Goal: Information Seeking & Learning: Learn about a topic

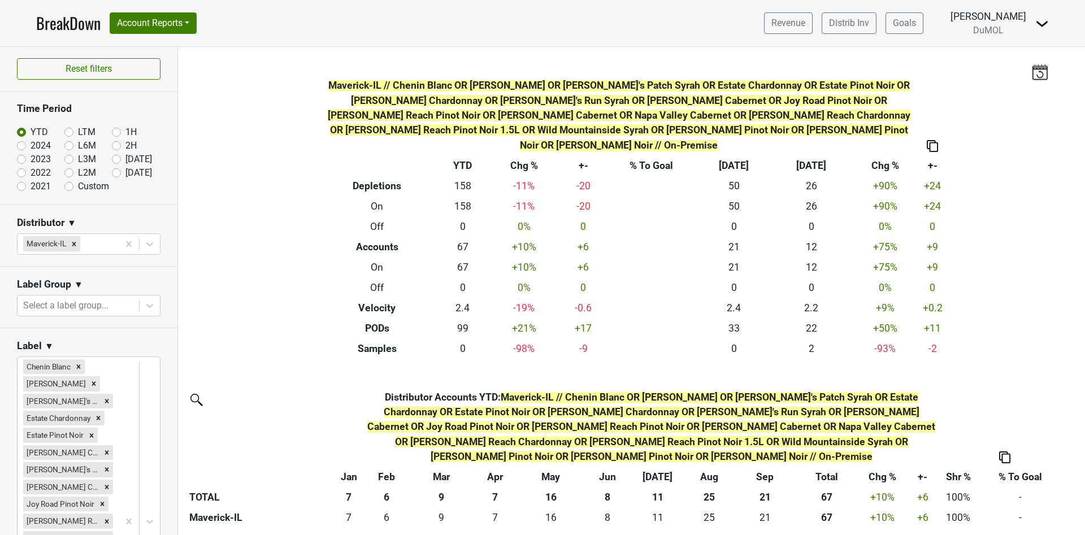
scroll to position [1774, 0]
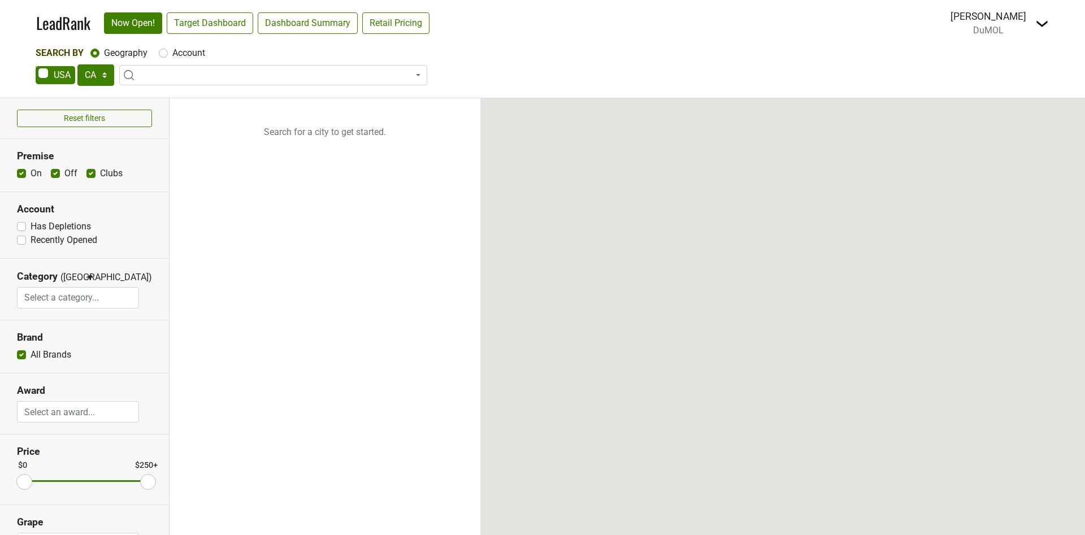
select select "CA"
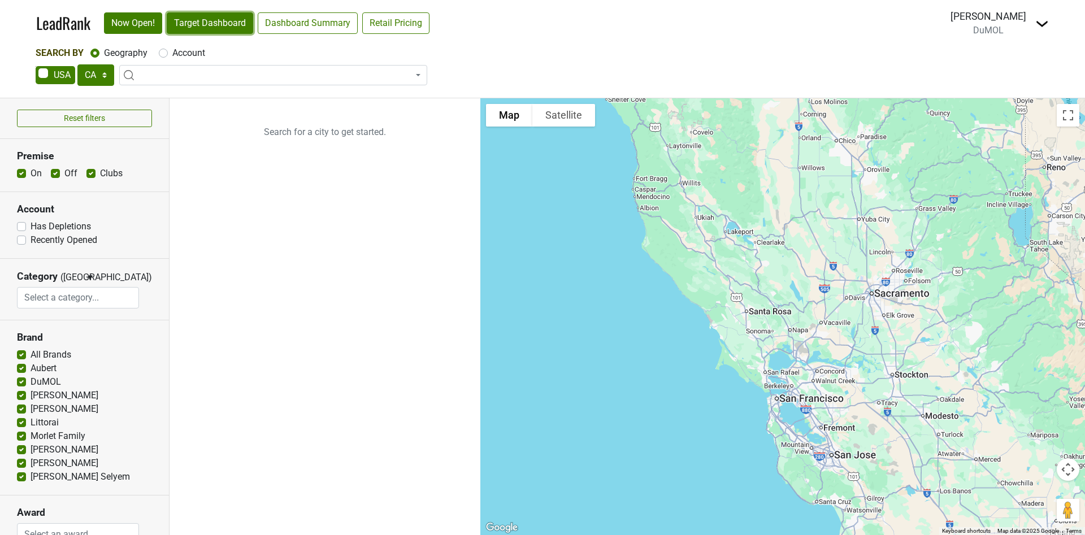
click at [211, 27] on link "Target Dashboard" at bounding box center [210, 22] width 86 height 21
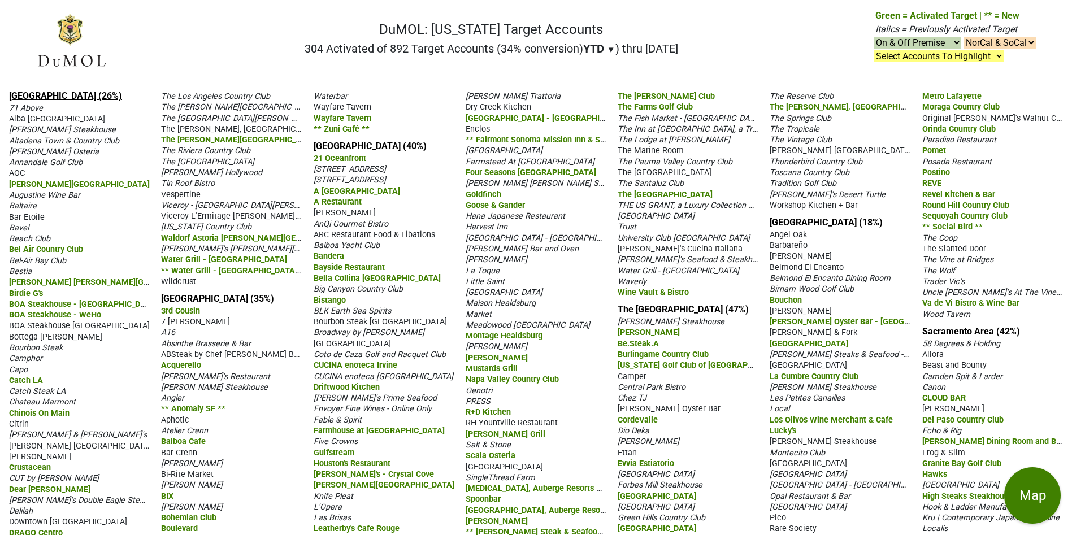
click at [23, 90] on link "Los Angeles (26%)" at bounding box center [65, 95] width 113 height 11
click at [339, 151] on link "Orange County (40%)" at bounding box center [370, 146] width 113 height 11
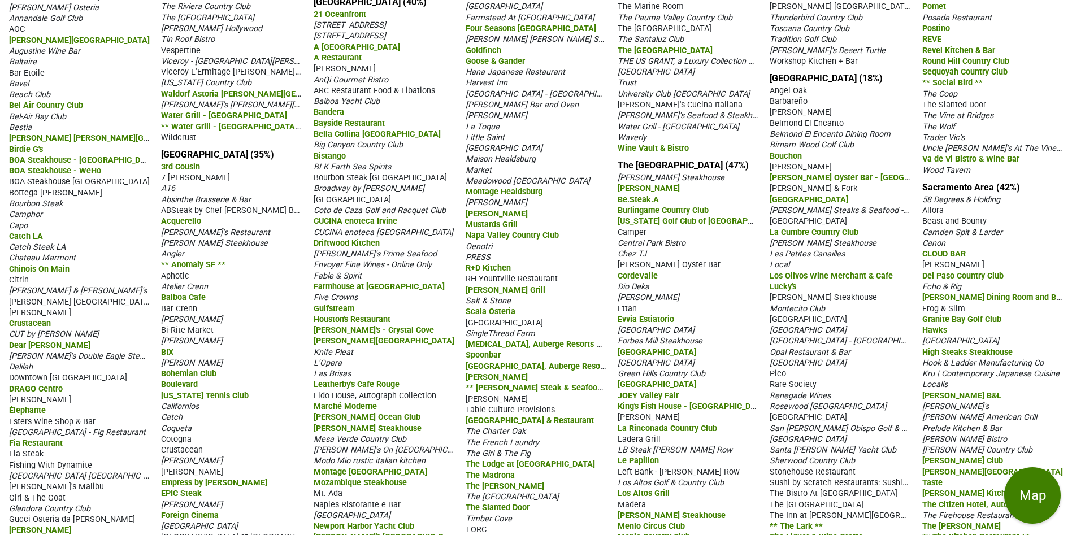
scroll to position [169, 0]
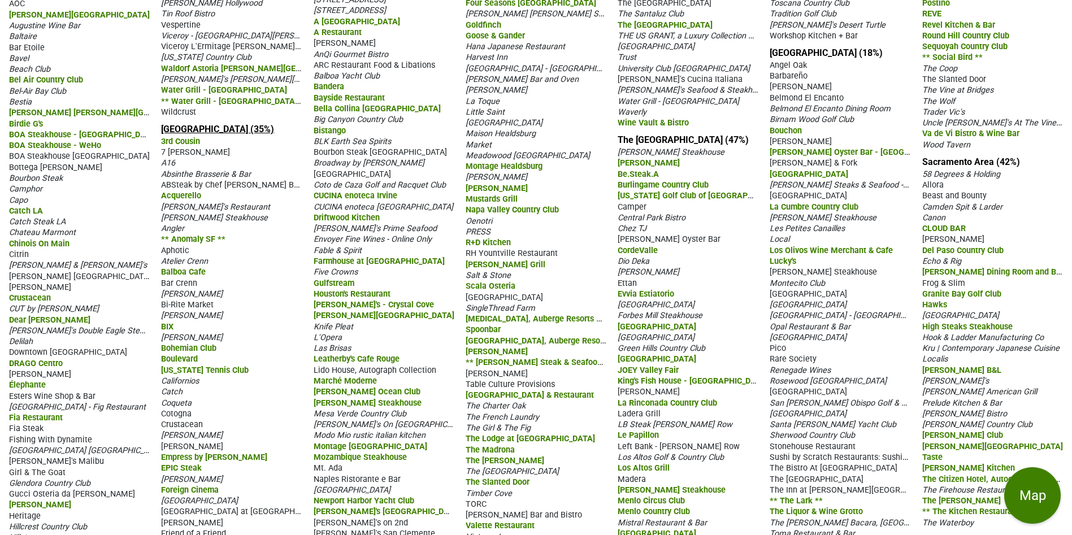
click at [210, 134] on link "San Francisco (35%)" at bounding box center [217, 129] width 113 height 11
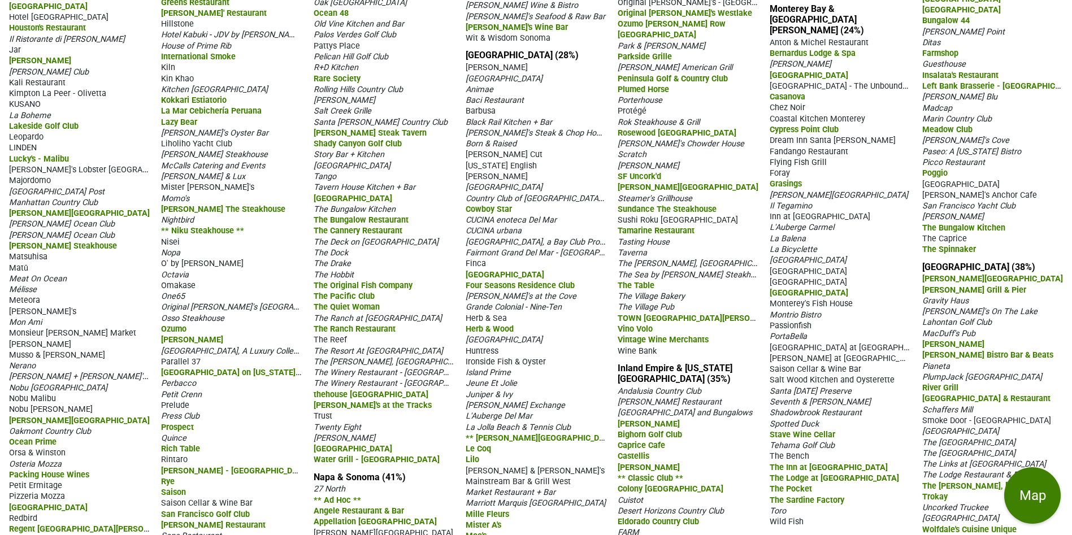
scroll to position [763, 0]
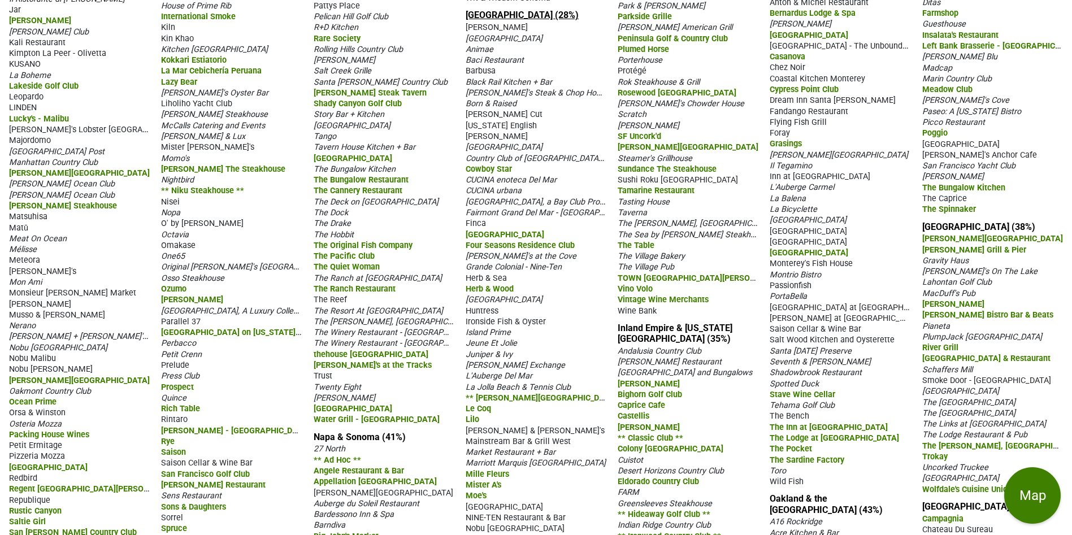
click at [493, 20] on link "San Diego Area (28%)" at bounding box center [521, 15] width 113 height 11
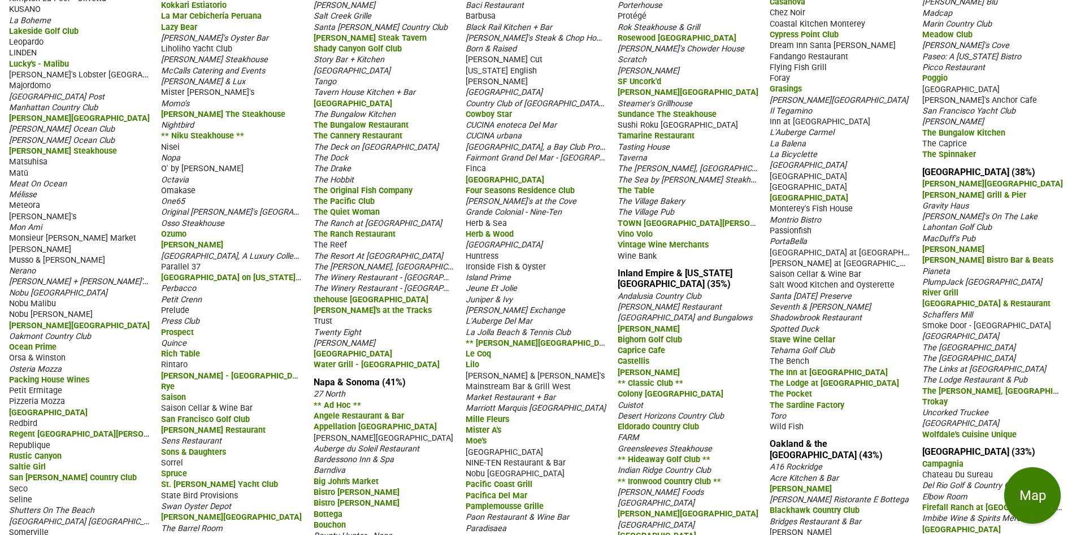
scroll to position [999, 0]
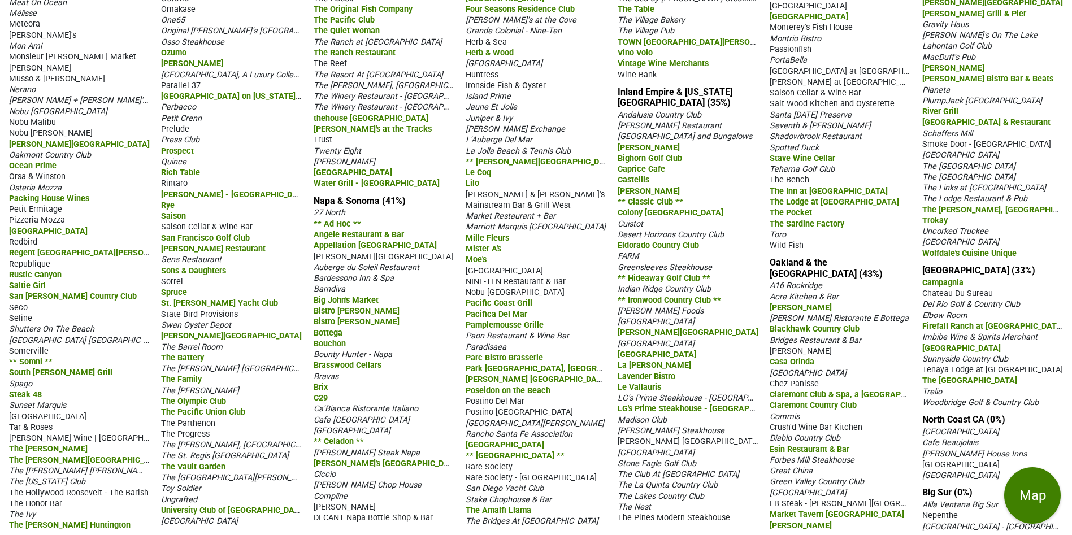
click at [359, 206] on link "Napa & Sonoma (41%)" at bounding box center [360, 200] width 92 height 11
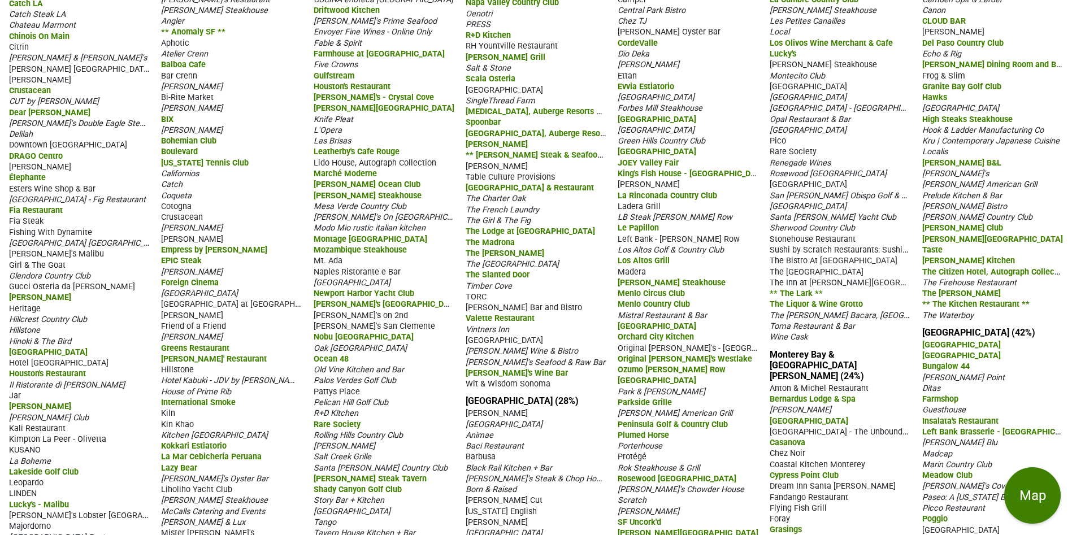
scroll to position [169, 0]
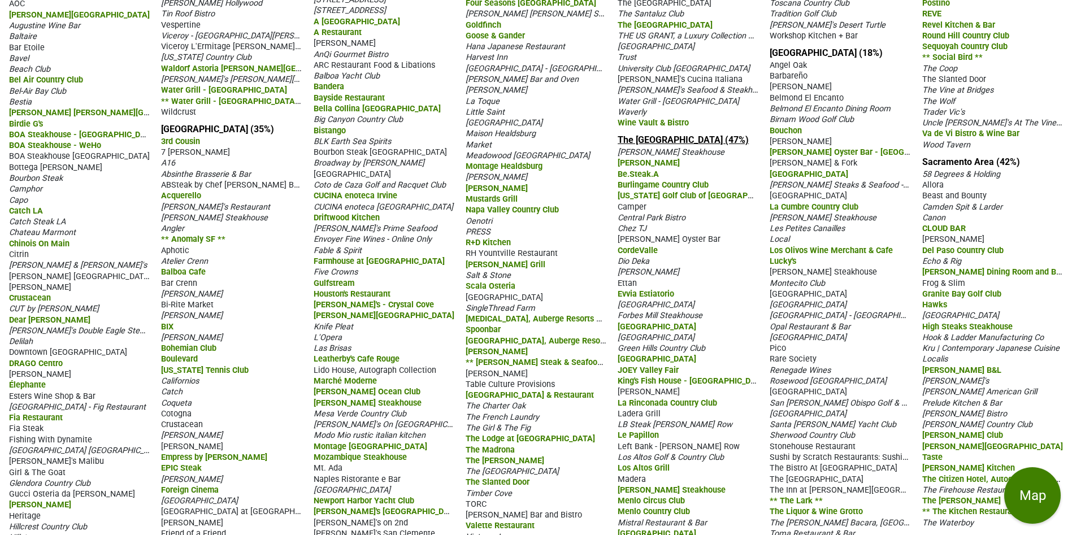
click at [655, 145] on link "The Peninsula & South Bay (47%)" at bounding box center [682, 139] width 131 height 11
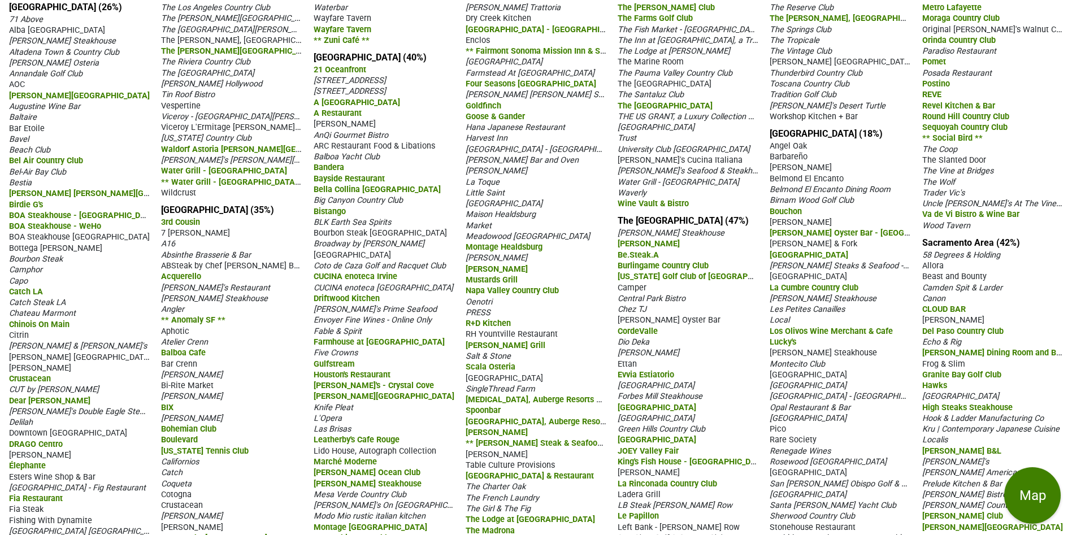
scroll to position [0, 0]
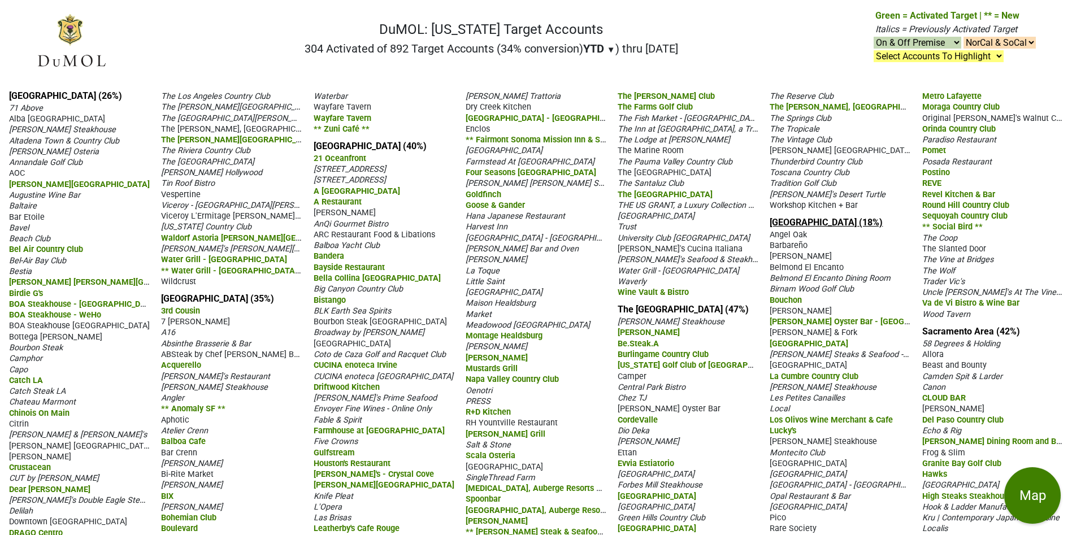
click at [820, 228] on link "Central Coast CA (18%)" at bounding box center [825, 222] width 113 height 11
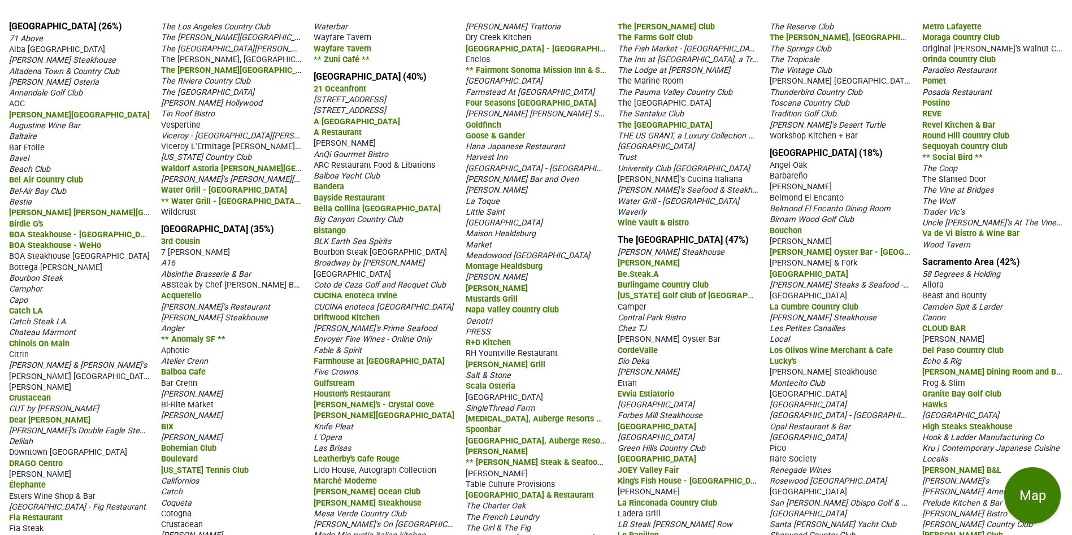
scroll to position [85, 0]
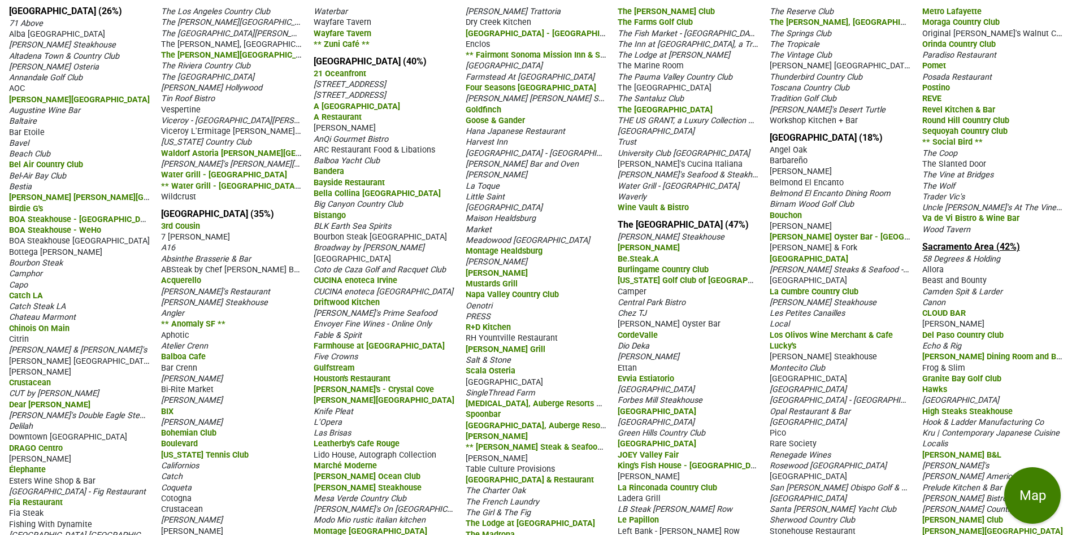
click at [980, 241] on link "Sacramento Area (42%)" at bounding box center [971, 246] width 98 height 11
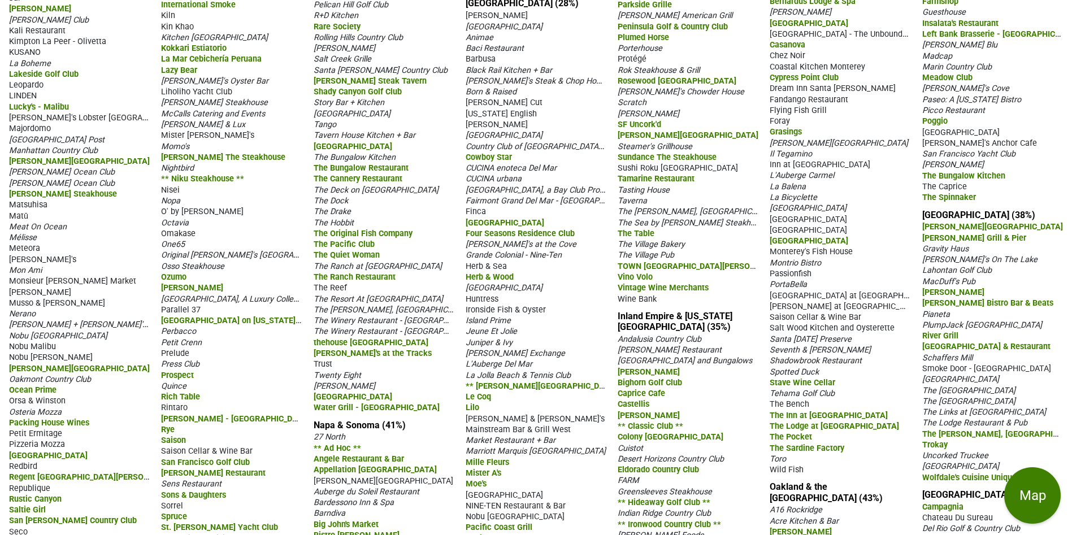
scroll to position [999, 0]
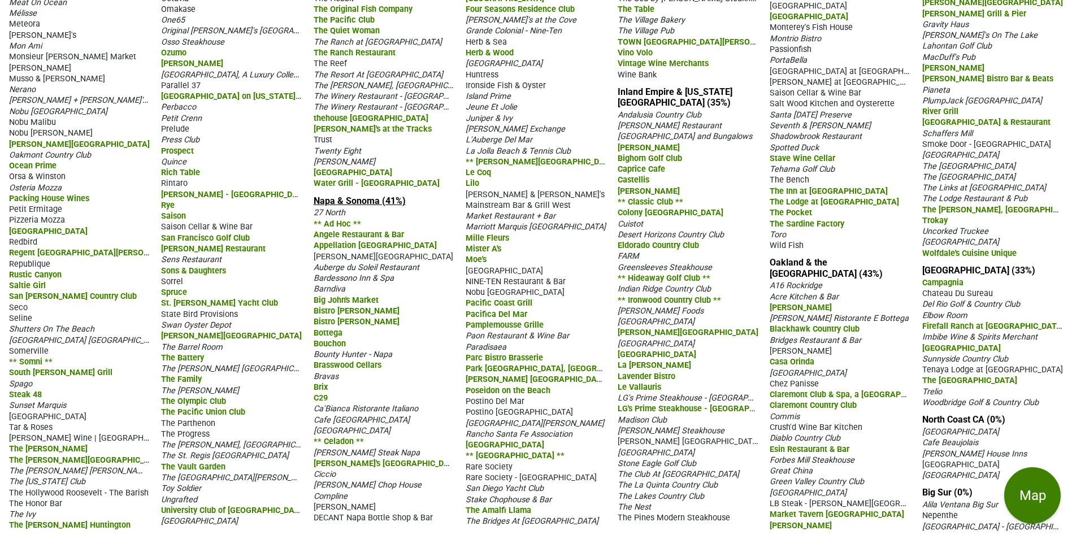
click at [355, 206] on link "Napa & Sonoma (41%)" at bounding box center [360, 200] width 92 height 11
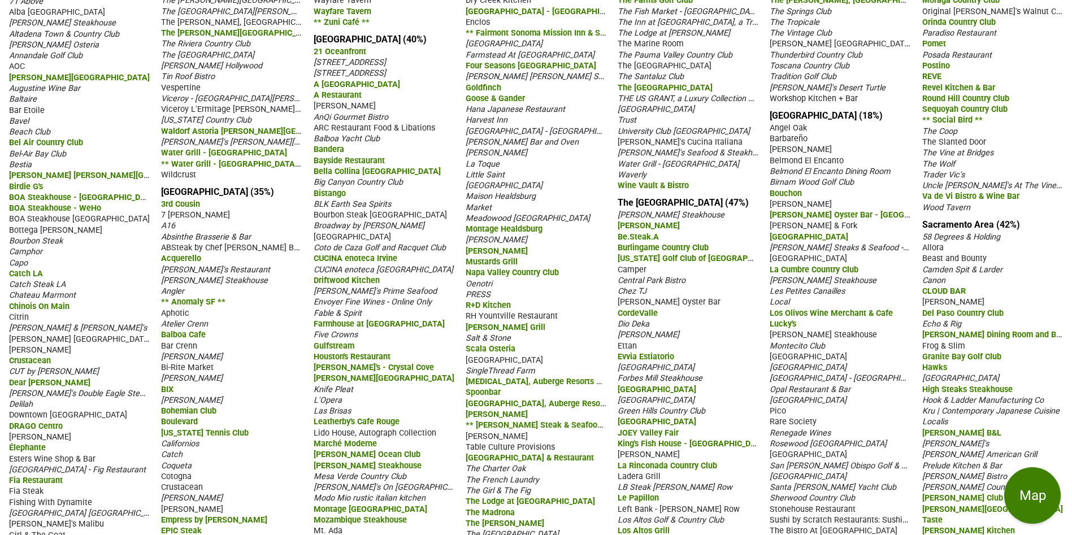
scroll to position [85, 0]
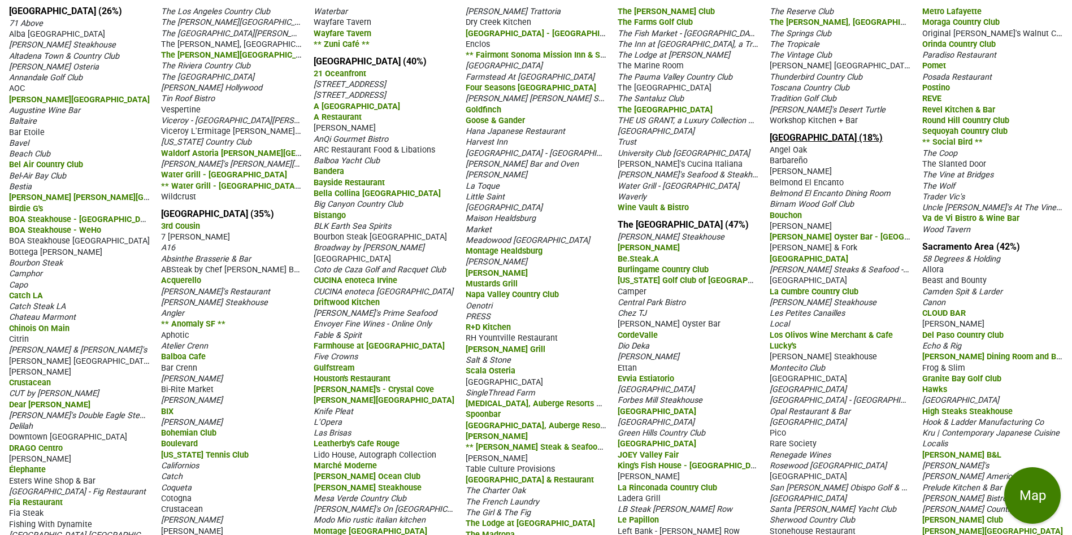
click at [813, 143] on link "Central Coast CA (18%)" at bounding box center [825, 137] width 113 height 11
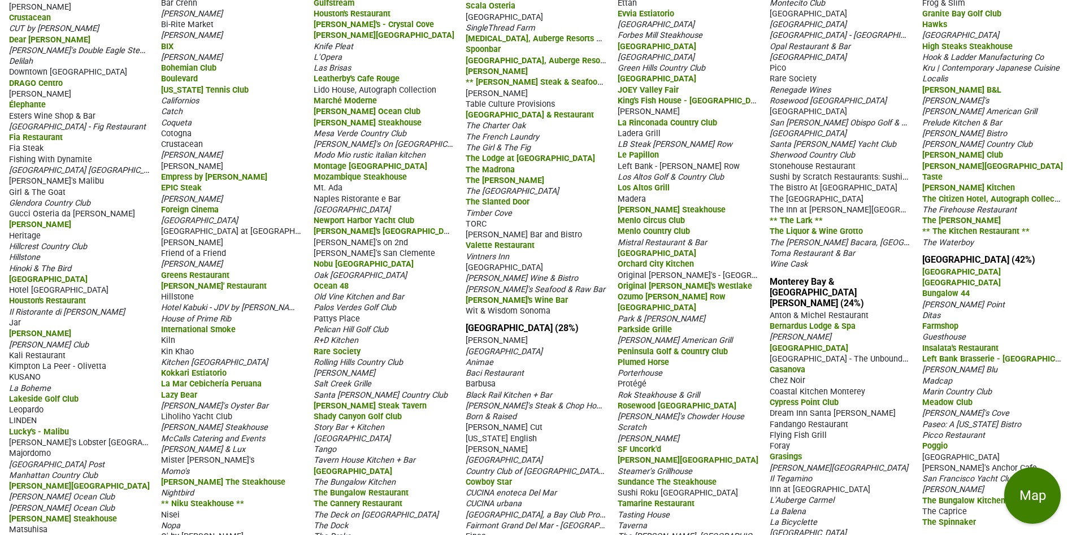
scroll to position [508, 0]
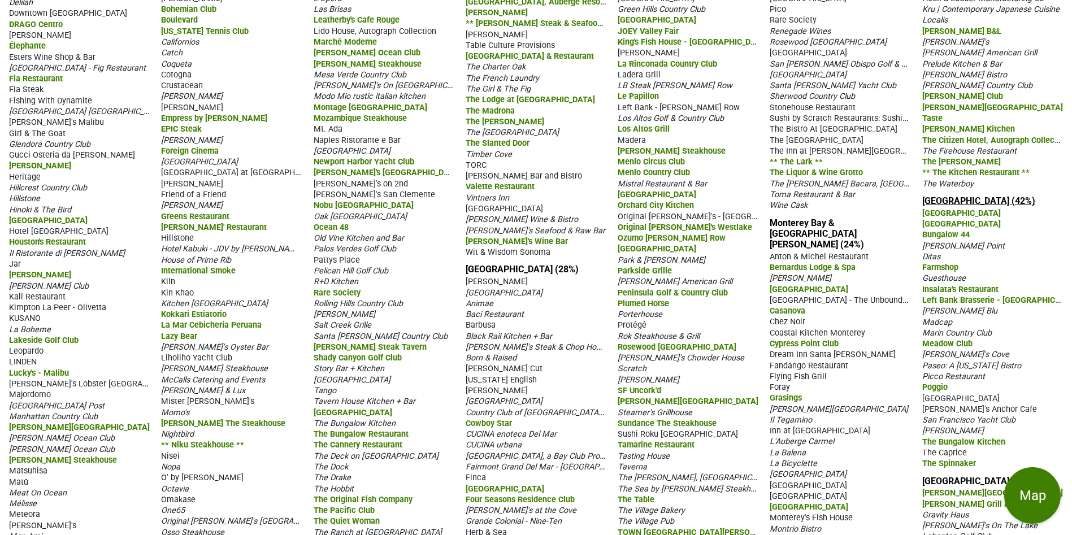
click at [948, 195] on link "Marin County (42%)" at bounding box center [978, 200] width 113 height 11
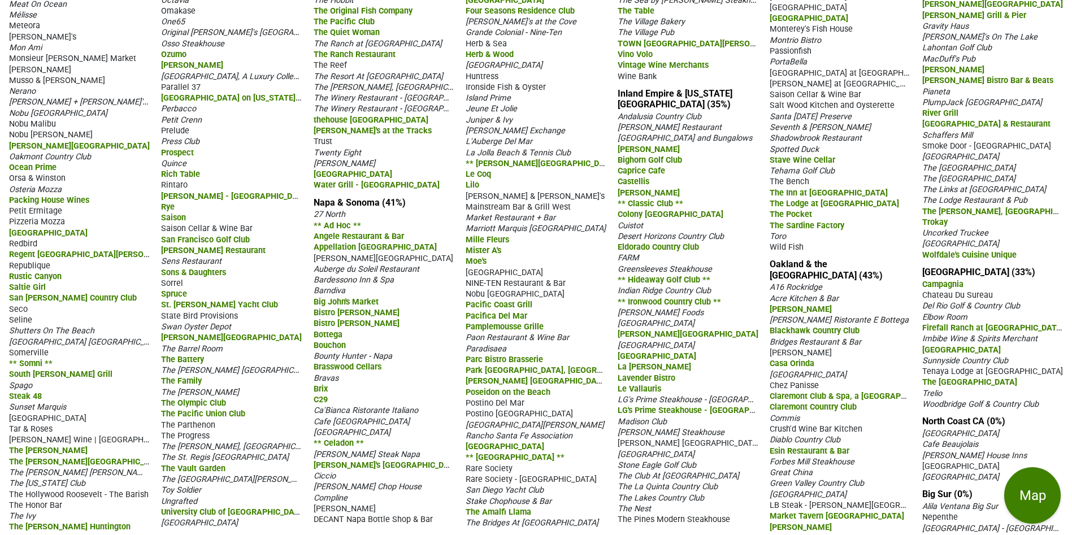
scroll to position [999, 0]
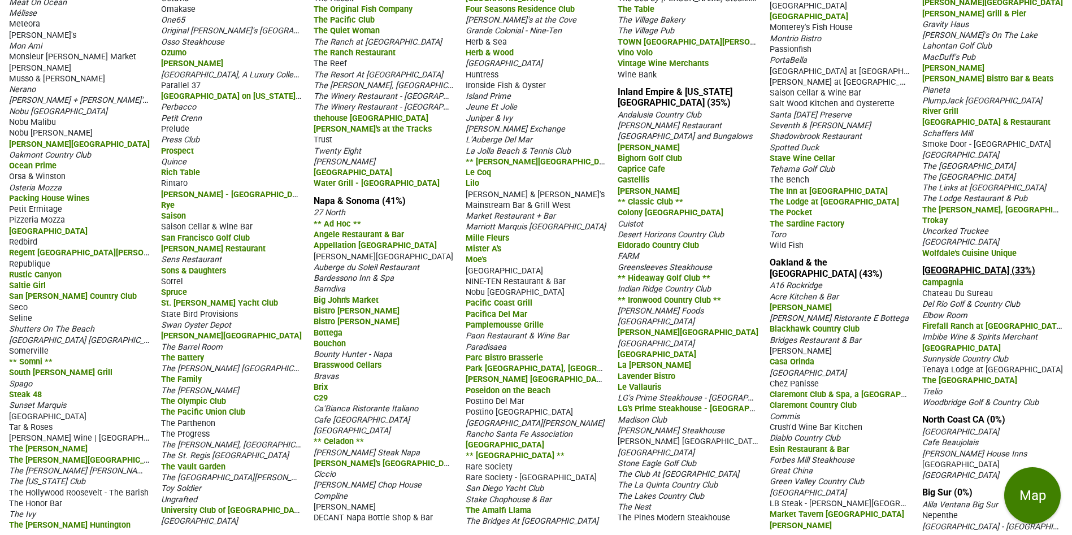
click at [954, 265] on link "Central Valley CA (33%)" at bounding box center [978, 270] width 113 height 11
click at [961, 414] on link "North Coast CA (0%)" at bounding box center [963, 419] width 83 height 11
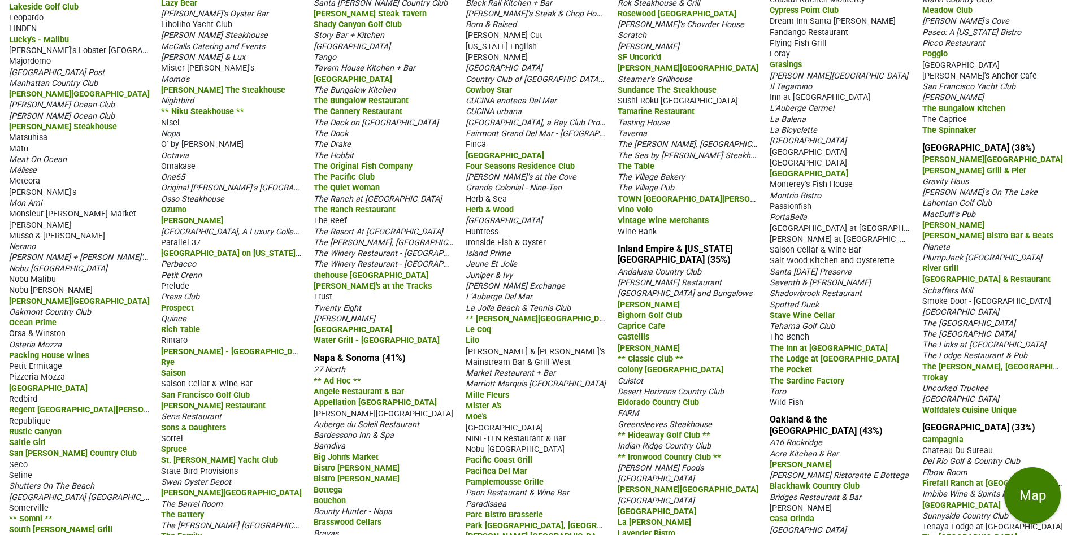
scroll to position [749, 0]
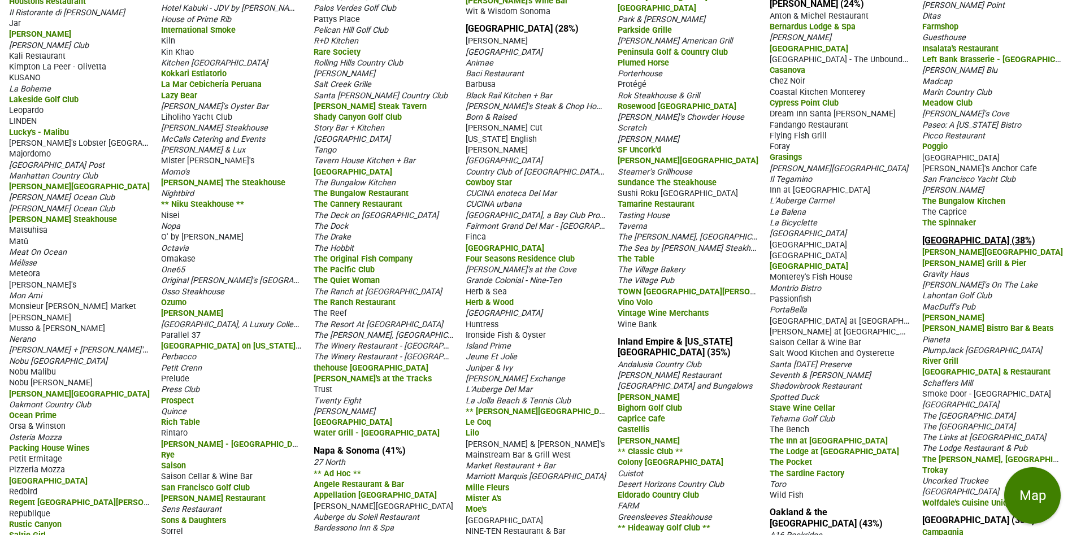
click at [932, 235] on link "Lake Tahoe (38%)" at bounding box center [978, 240] width 113 height 11
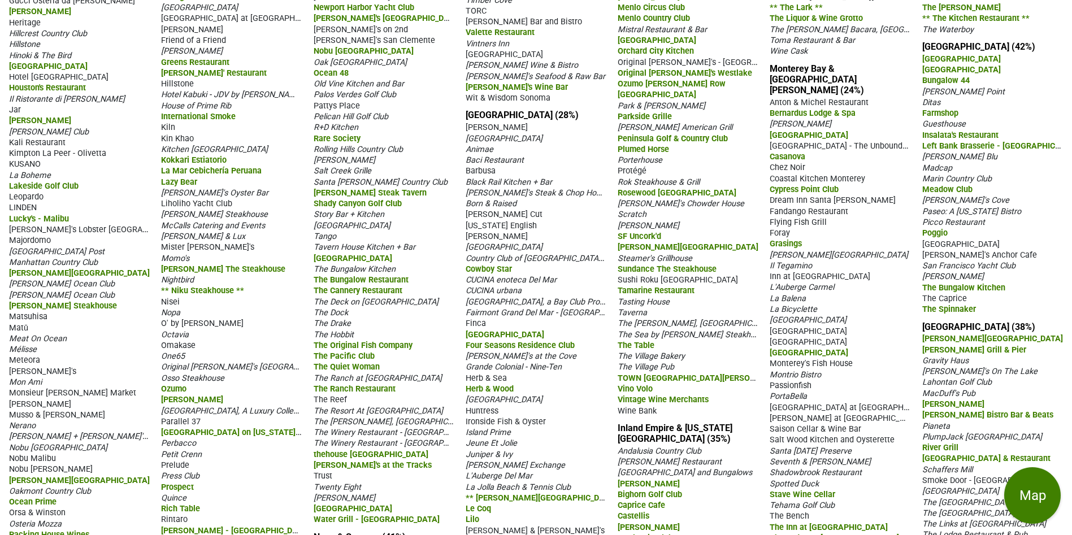
scroll to position [678, 0]
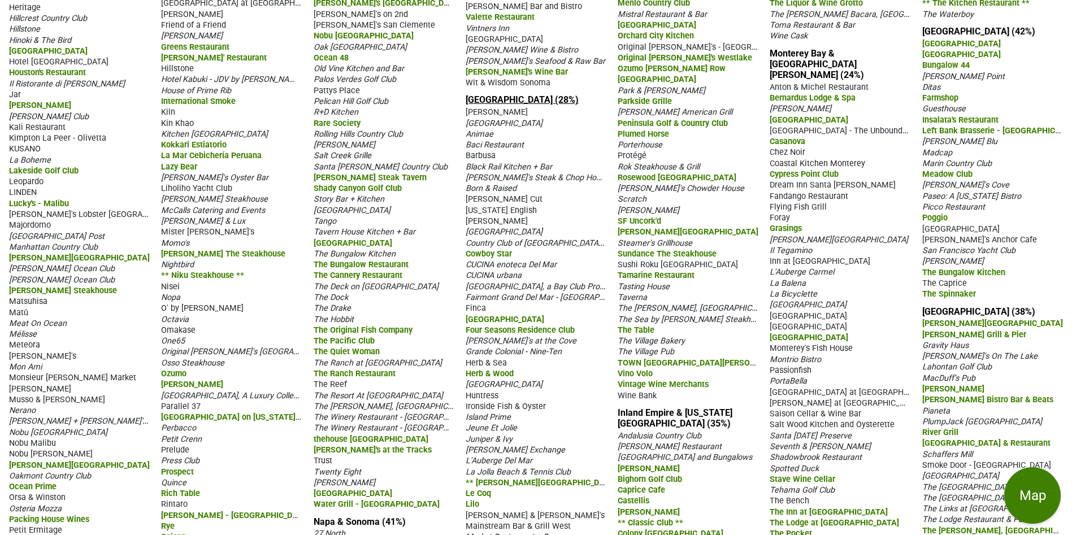
click at [507, 105] on link "San Diego Area (28%)" at bounding box center [521, 99] width 113 height 11
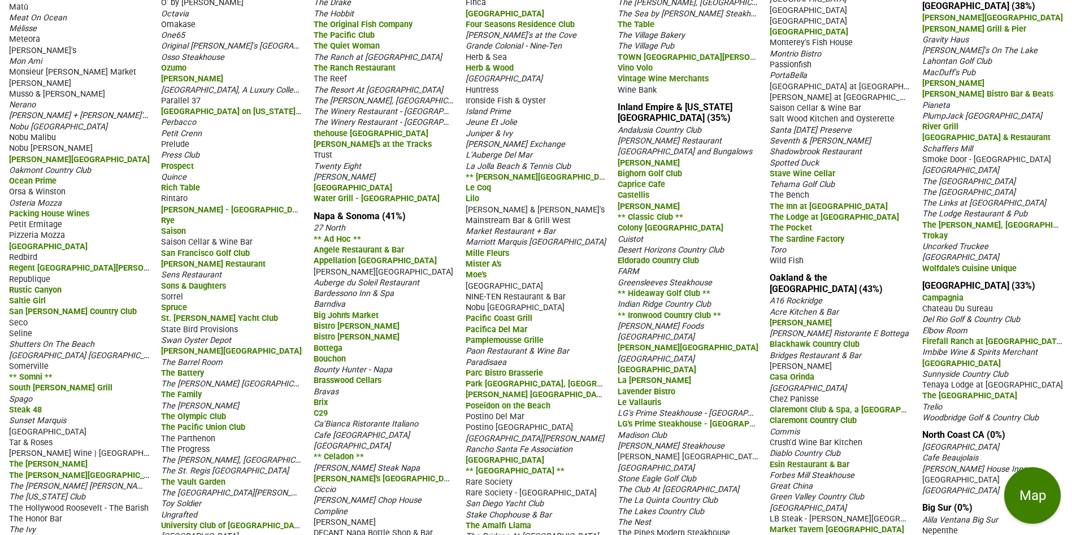
scroll to position [999, 0]
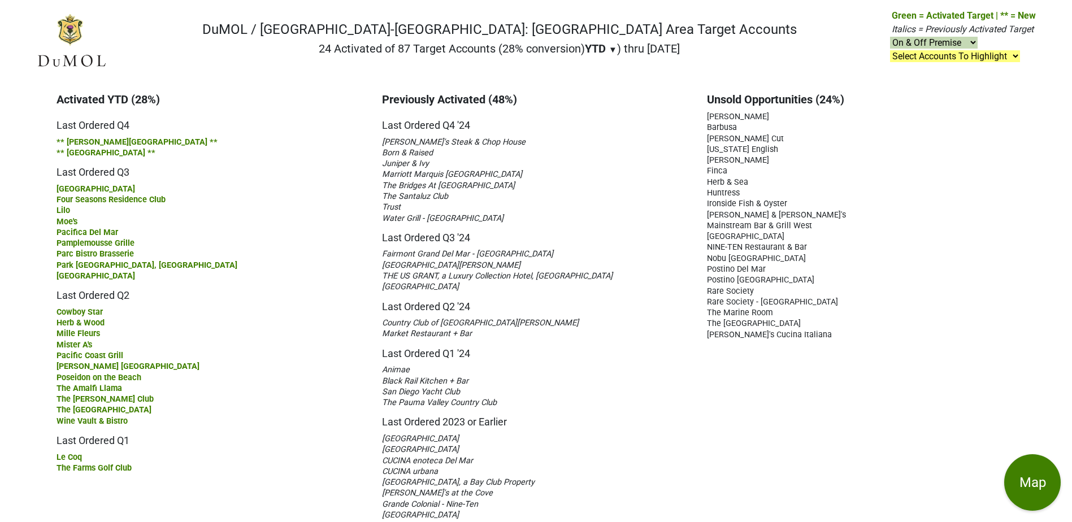
scroll to position [85, 0]
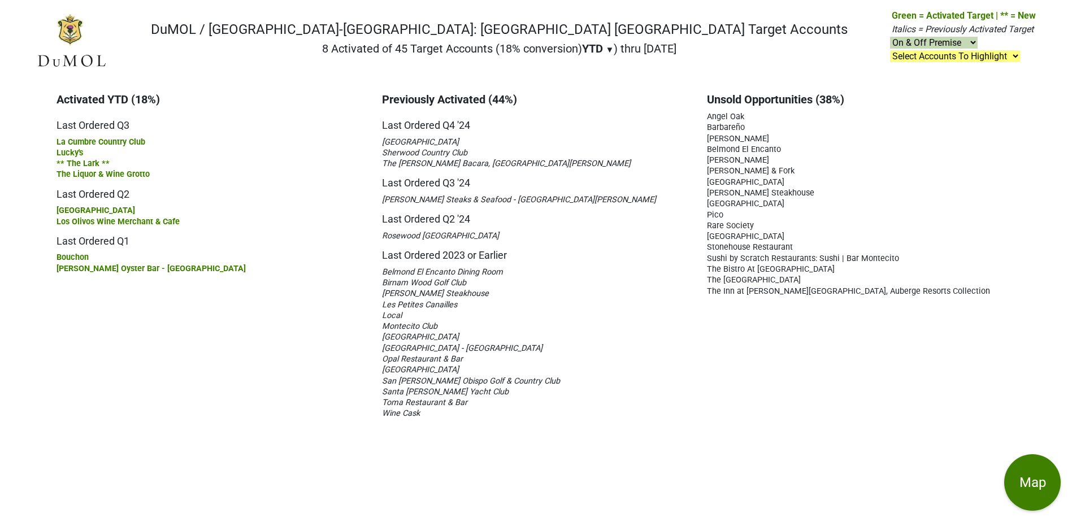
click at [721, 159] on span "Caruso's" at bounding box center [738, 160] width 62 height 10
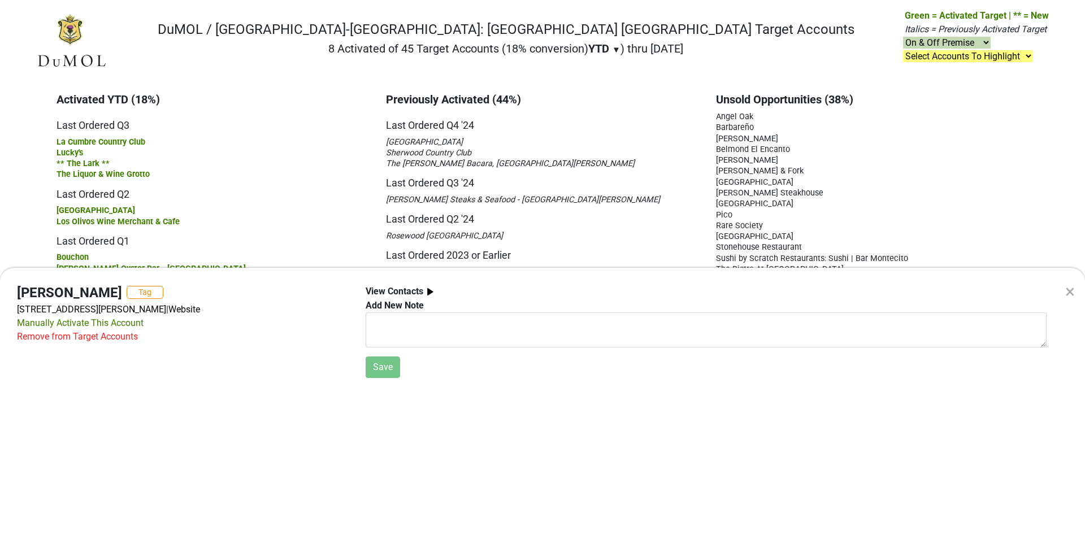
click at [944, 181] on div "× Caruso's Tag 1759 S Jameson Ln, Montecito, CA 93108 | Website Manually Activa…" at bounding box center [542, 267] width 1085 height 535
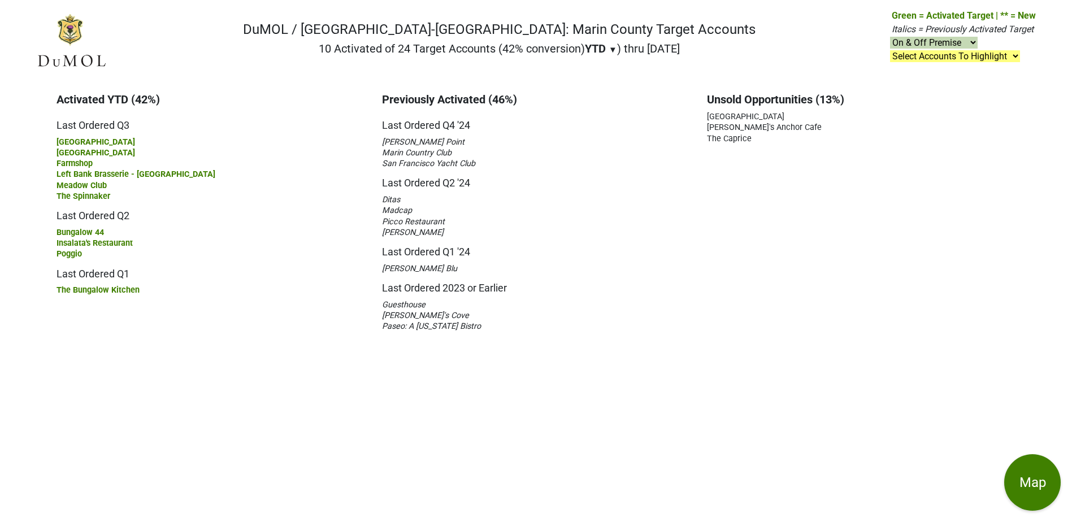
click at [780, 115] on span "[GEOGRAPHIC_DATA]" at bounding box center [745, 117] width 77 height 10
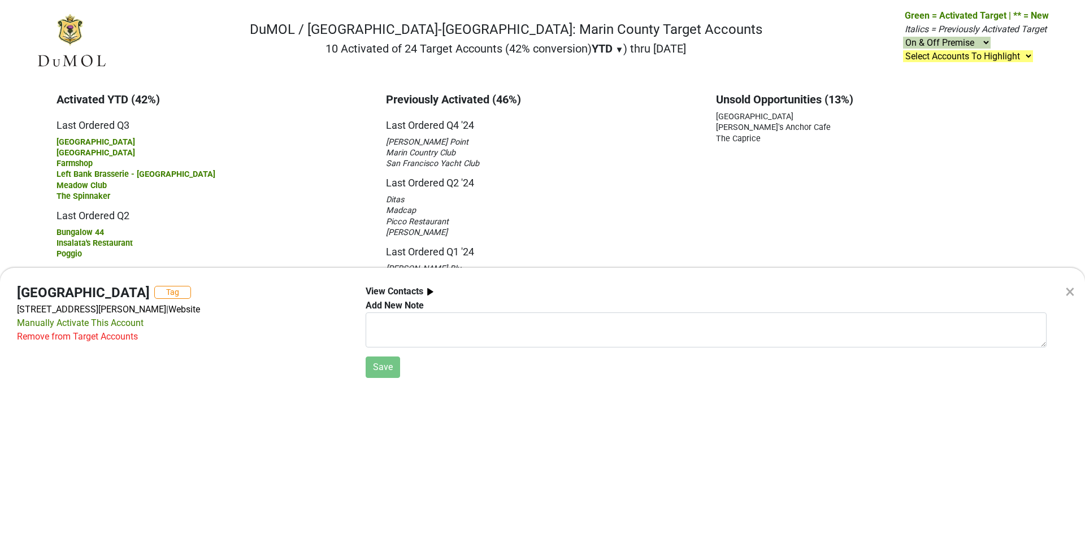
click at [110, 336] on div "Remove from Target Accounts" at bounding box center [77, 337] width 121 height 14
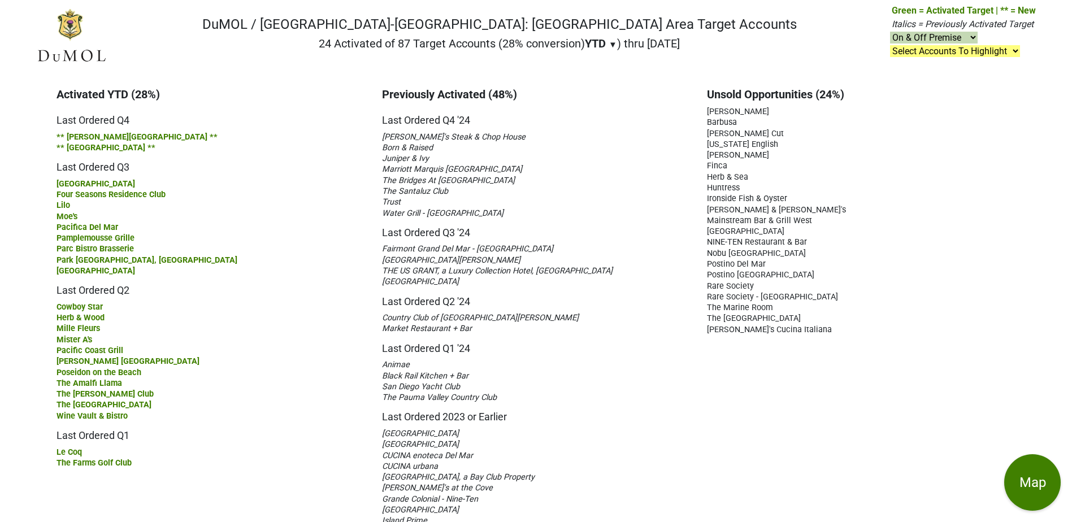
scroll to position [162, 0]
